Goal: Transaction & Acquisition: Book appointment/travel/reservation

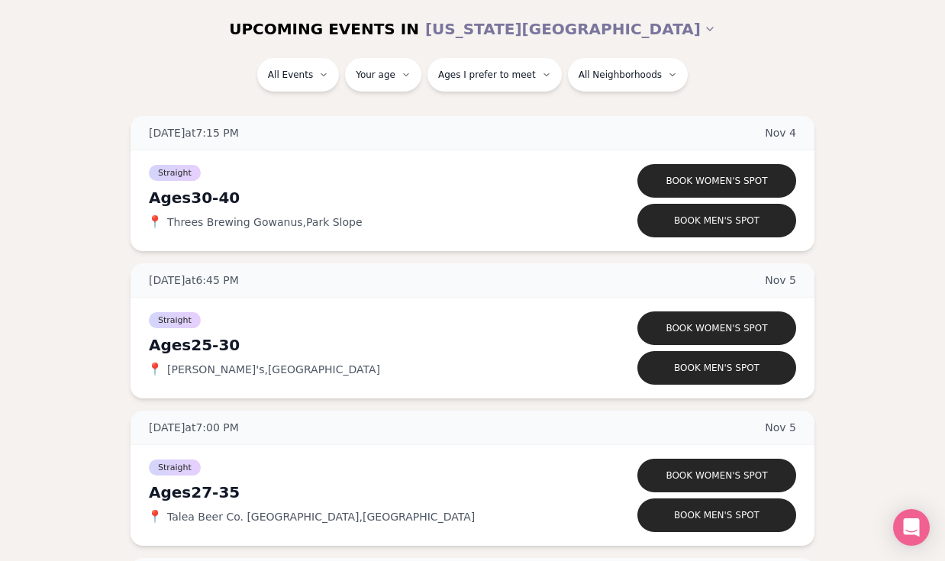
scroll to position [5210, 0]
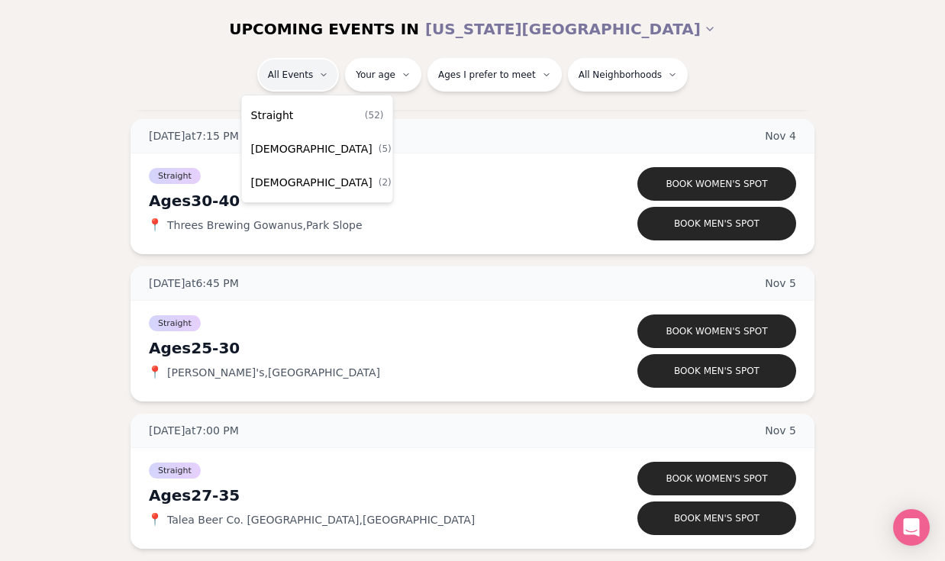
click at [320, 110] on div "Straight ( 52 )" at bounding box center [317, 115] width 145 height 34
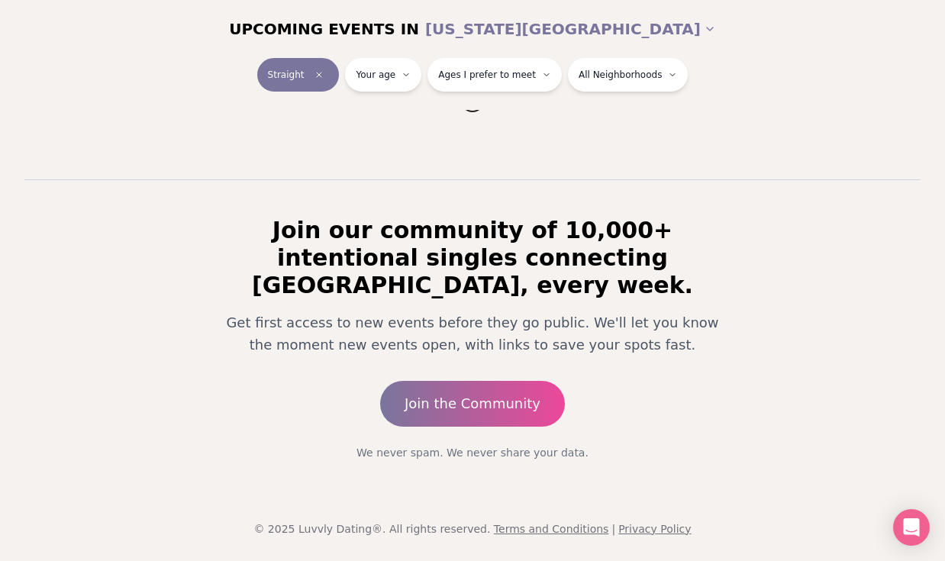
scroll to position [208, 0]
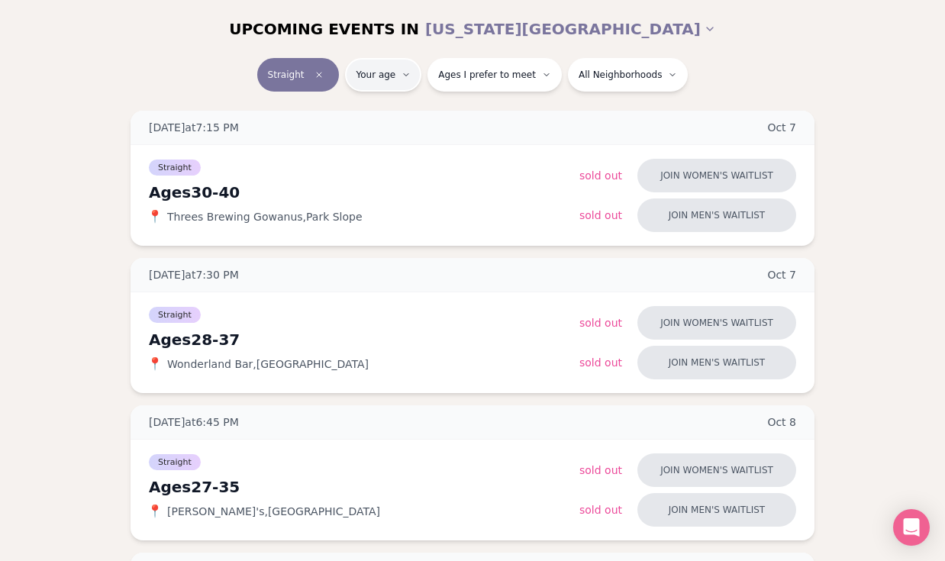
type input "**"
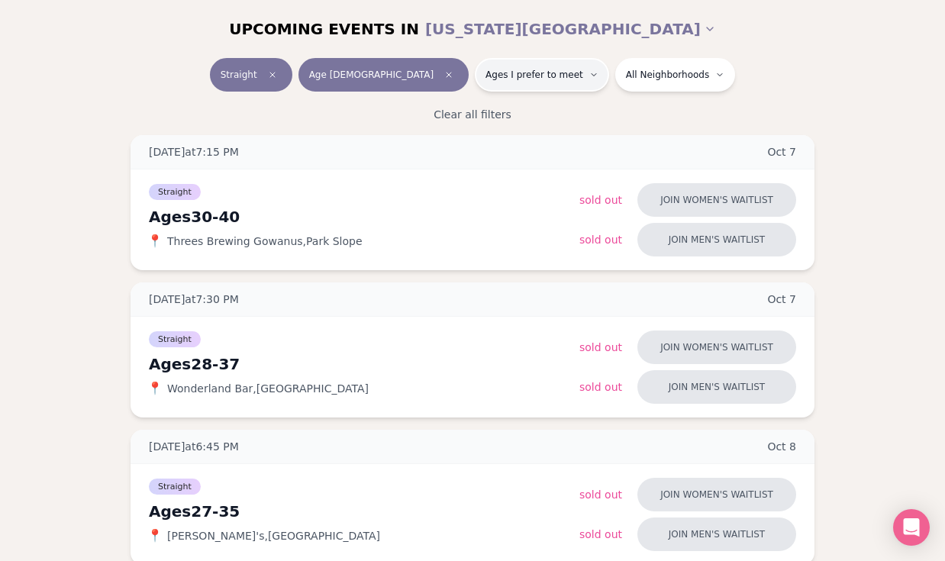
click at [503, 82] on button "Ages I prefer to meet" at bounding box center [542, 75] width 134 height 34
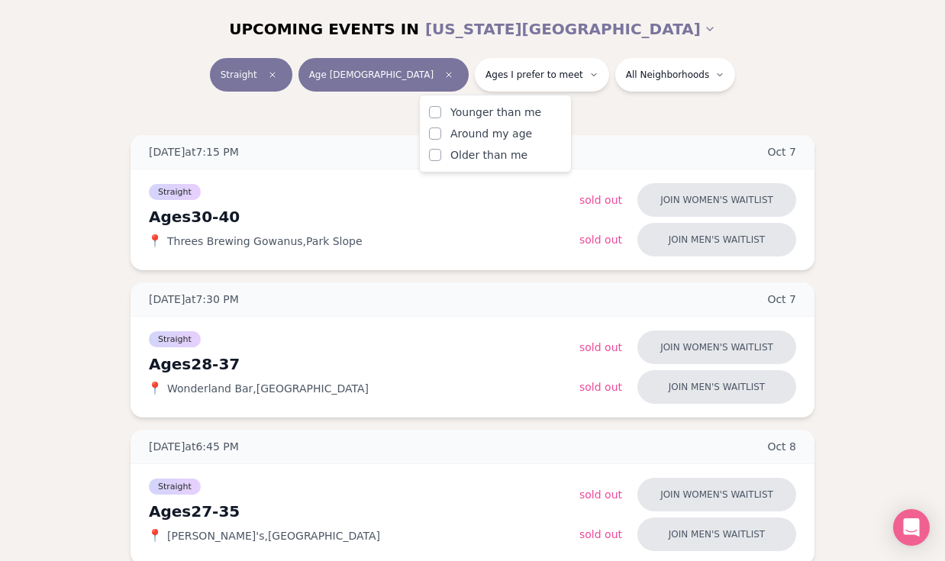
click at [435, 134] on button "Around my age" at bounding box center [435, 133] width 12 height 12
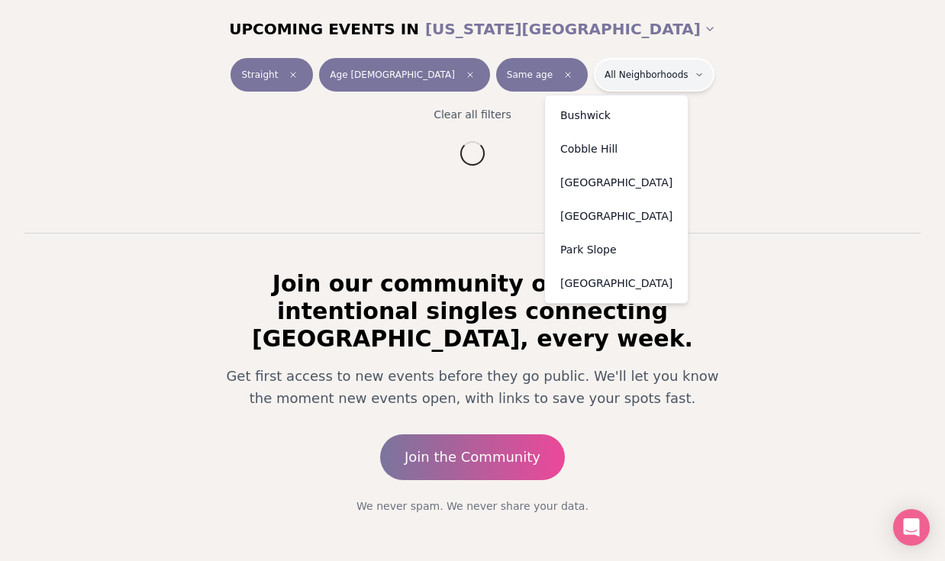
click at [591, 77] on html "Back to home luvvly LOW-PRESSURE SPEED DATING How it Works 💗 3,000 + monthly fi…" at bounding box center [472, 203] width 945 height 823
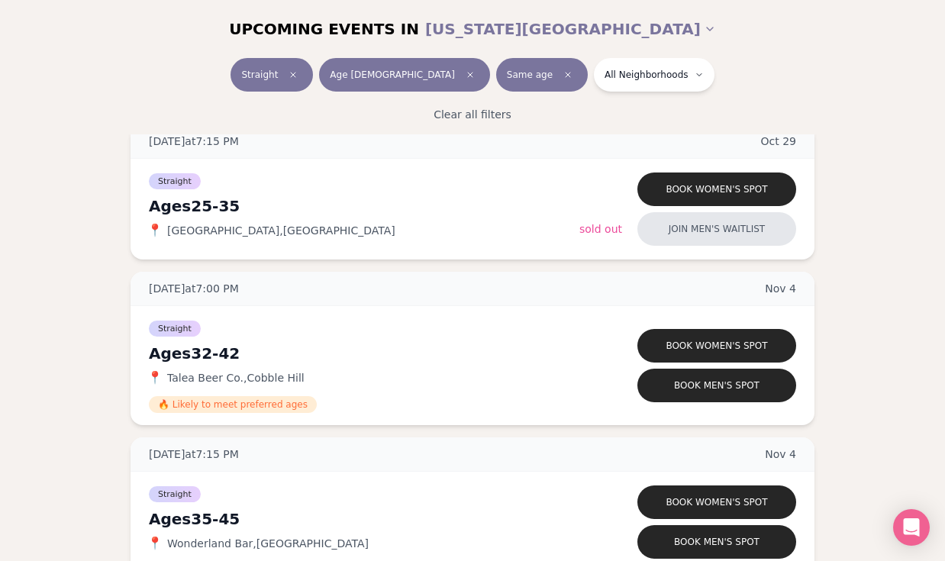
scroll to position [4198, 0]
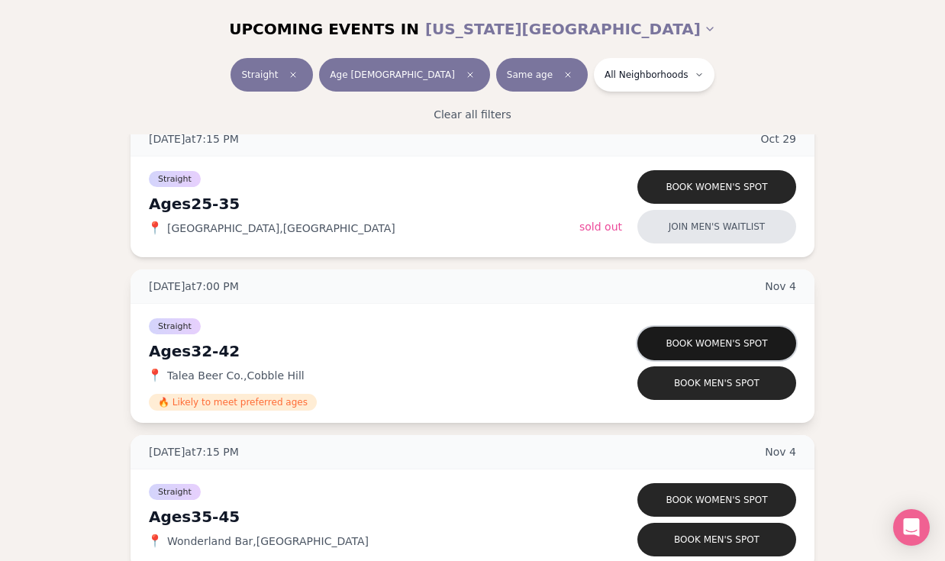
click at [671, 344] on button "Book women's spot" at bounding box center [716, 344] width 159 height 34
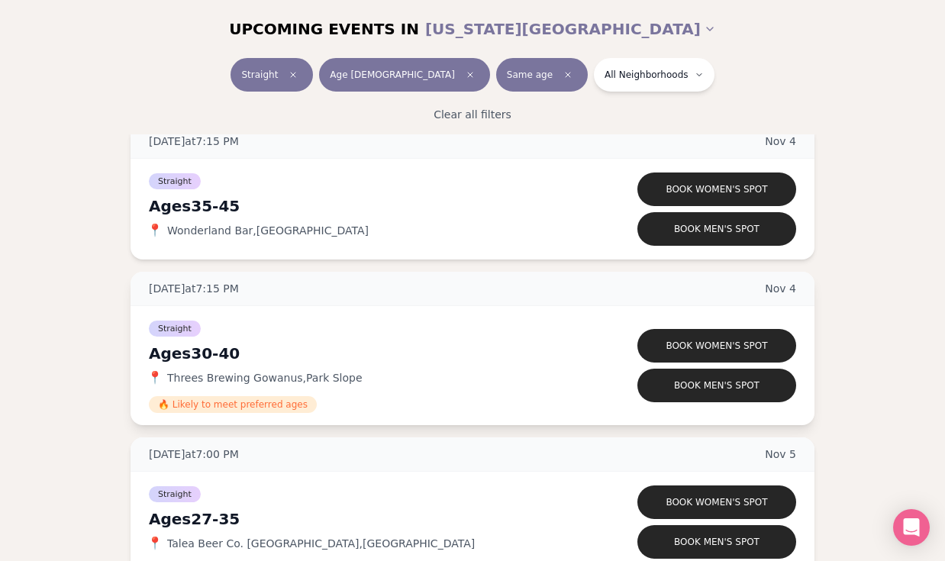
scroll to position [4556, 0]
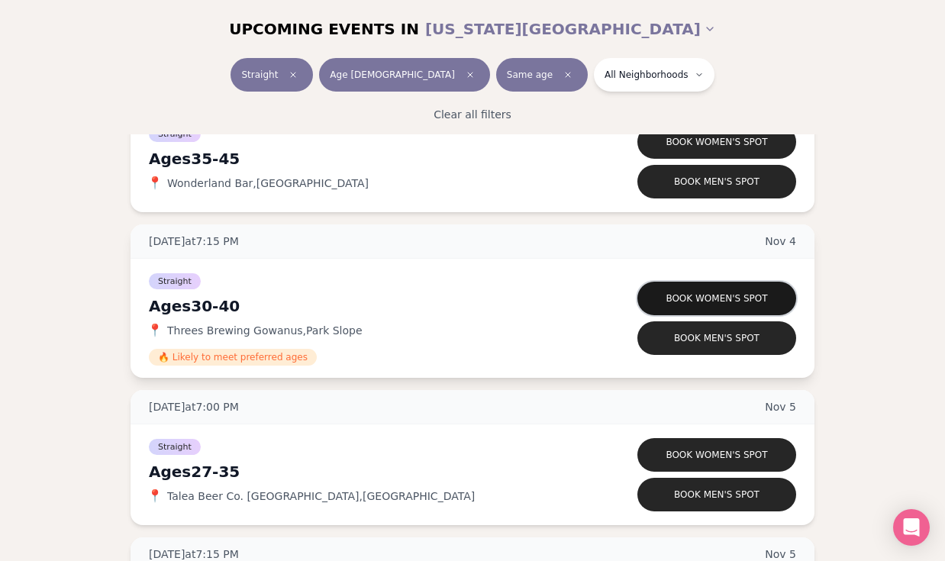
click at [700, 294] on button "Book women's spot" at bounding box center [716, 299] width 159 height 34
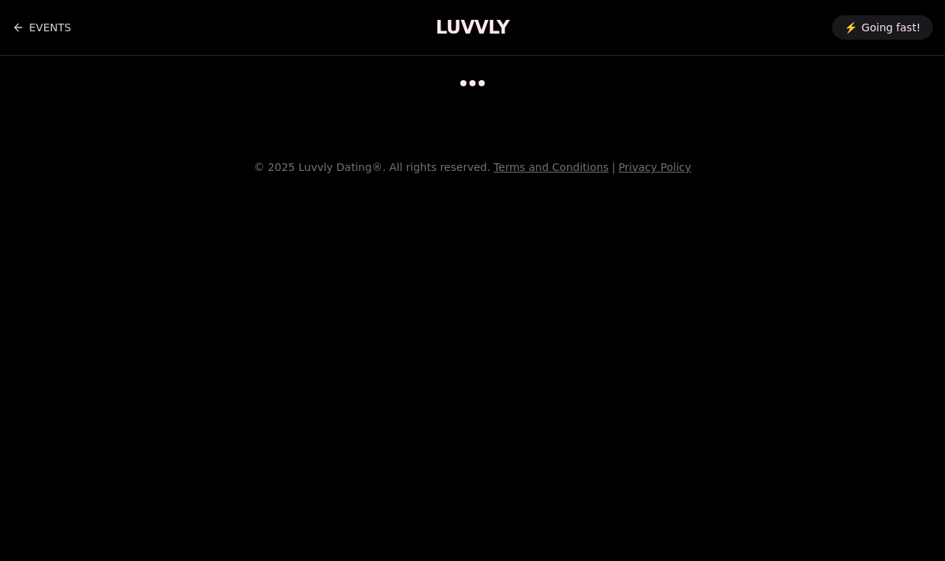
scroll to position [12, 0]
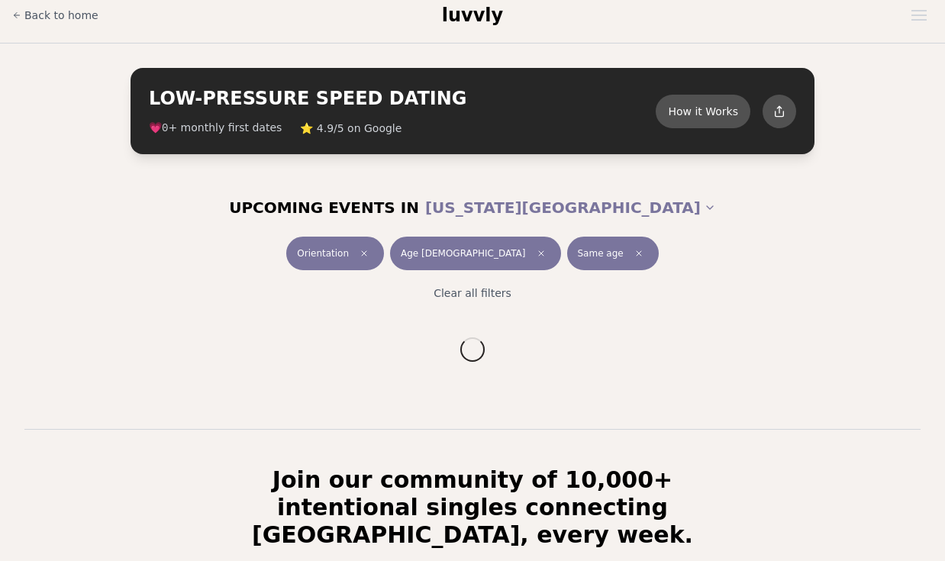
scroll to position [233, 0]
